Goal: Information Seeking & Learning: Learn about a topic

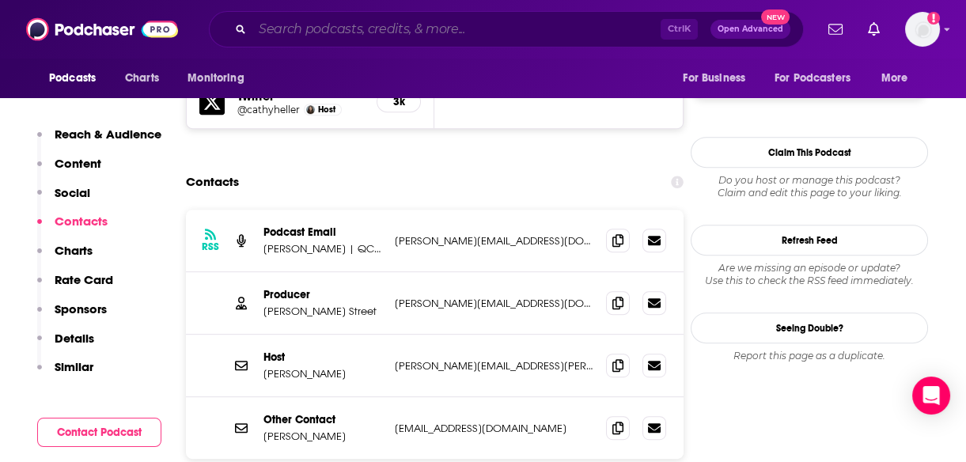
click at [289, 25] on input "Search podcasts, credits, & more..." at bounding box center [456, 29] width 408 height 25
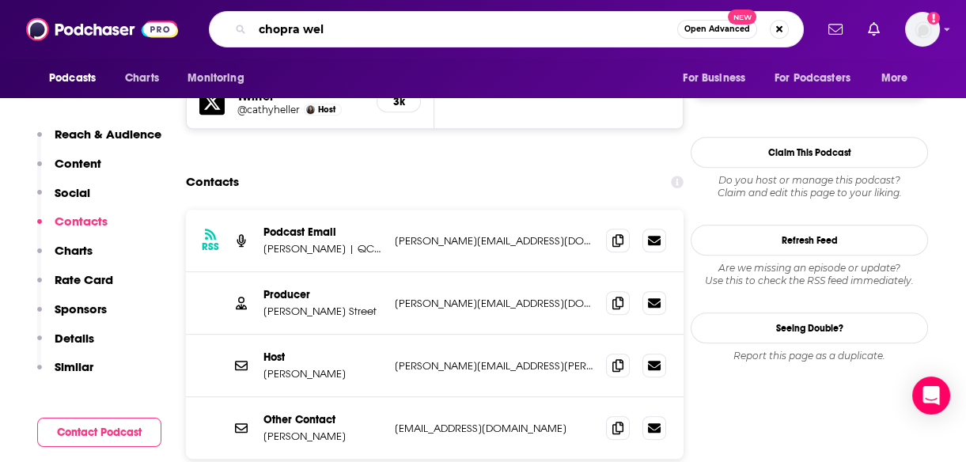
type input "chopra well"
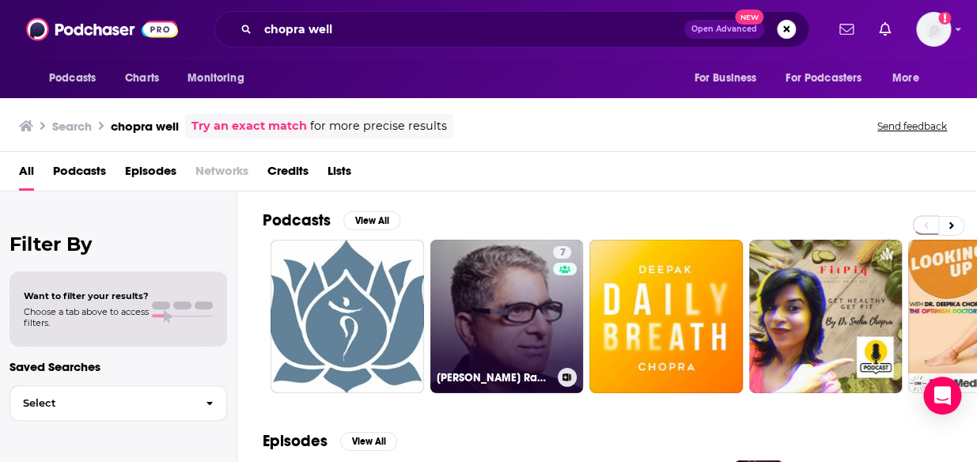
click at [520, 317] on link "7 [PERSON_NAME] Radio" at bounding box center [508, 317] width 154 height 154
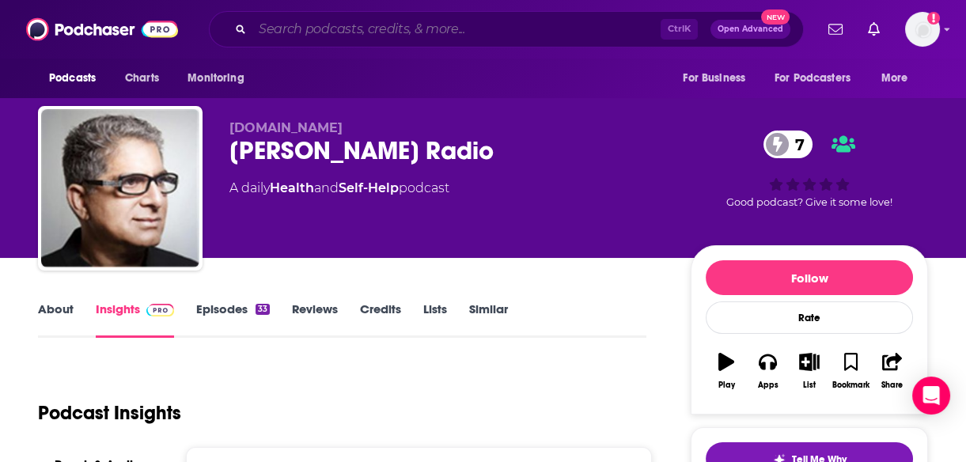
click at [380, 37] on input "Search podcasts, credits, & more..." at bounding box center [456, 29] width 408 height 25
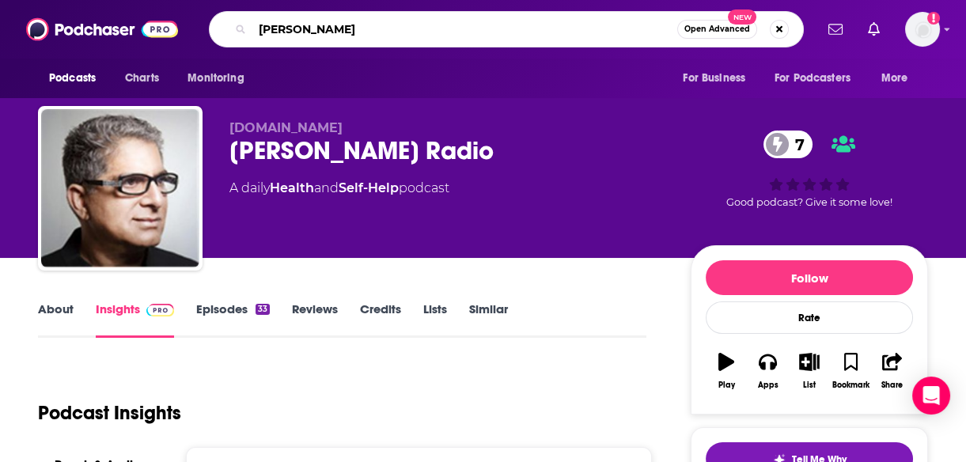
type input "Chopra"
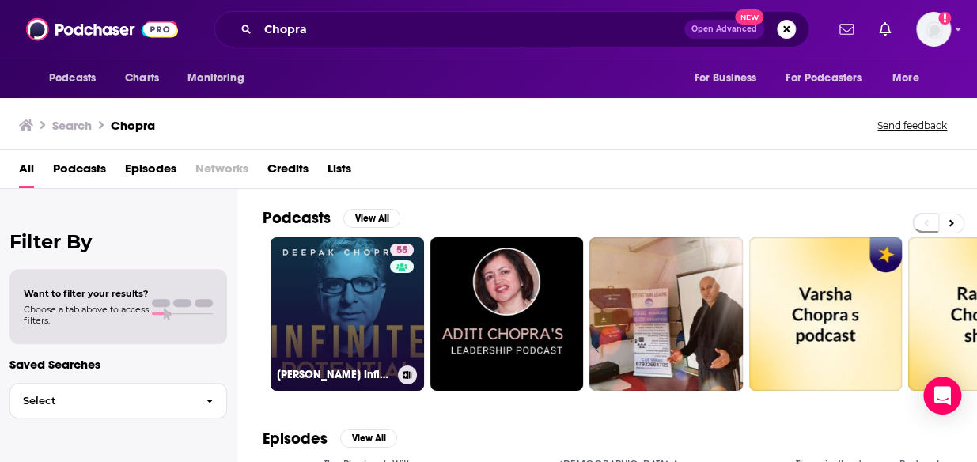
click at [369, 336] on link "55 [PERSON_NAME] Infinite Potential" at bounding box center [348, 314] width 154 height 154
